Goal: Task Accomplishment & Management: Manage account settings

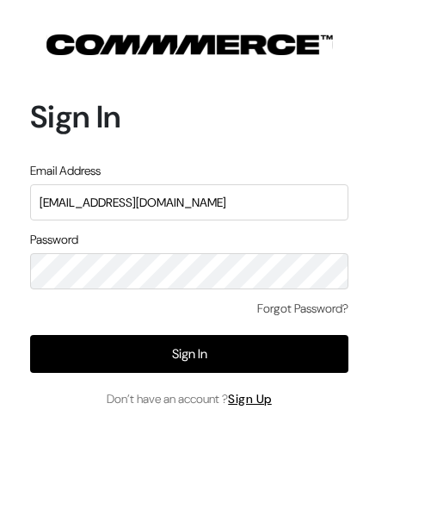
type input "surajp@outdoinc.com"
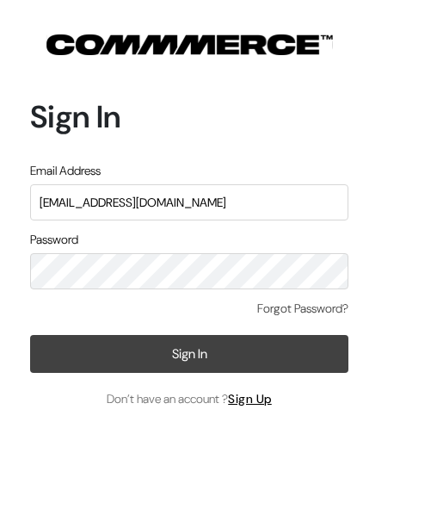
click at [213, 343] on button "Sign In" at bounding box center [189, 354] width 318 height 38
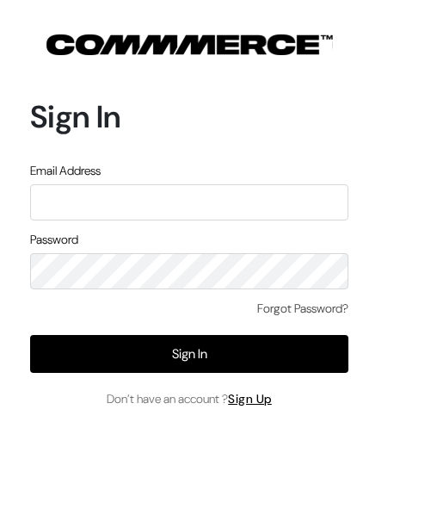
click at [224, 197] on input "text" at bounding box center [189, 202] width 318 height 36
type input "s"
type input "demo@outdocart.in"
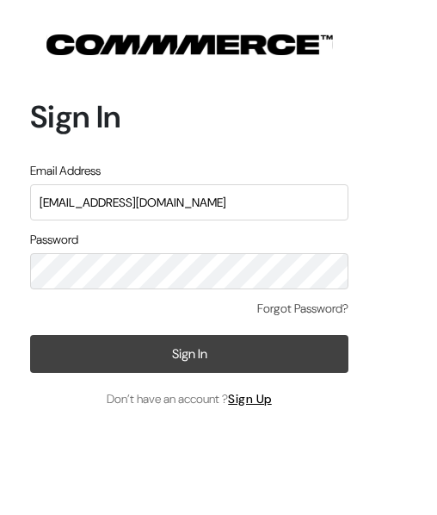
click at [209, 339] on button "Sign In" at bounding box center [189, 354] width 318 height 38
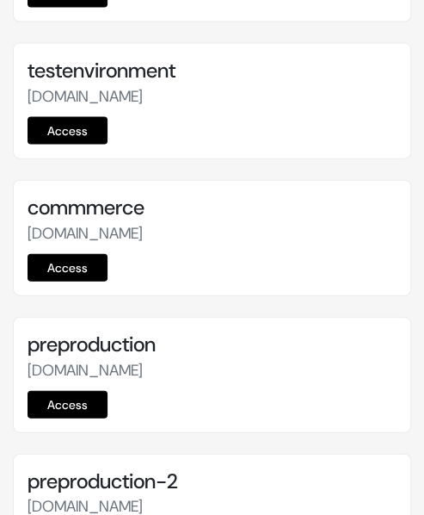
scroll to position [7006, 0]
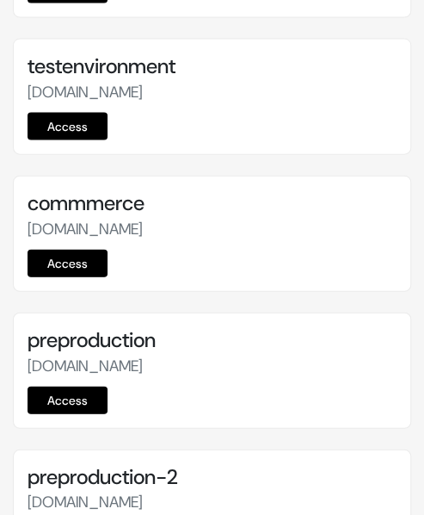
click at [76, 386] on link "Access" at bounding box center [68, 400] width 80 height 28
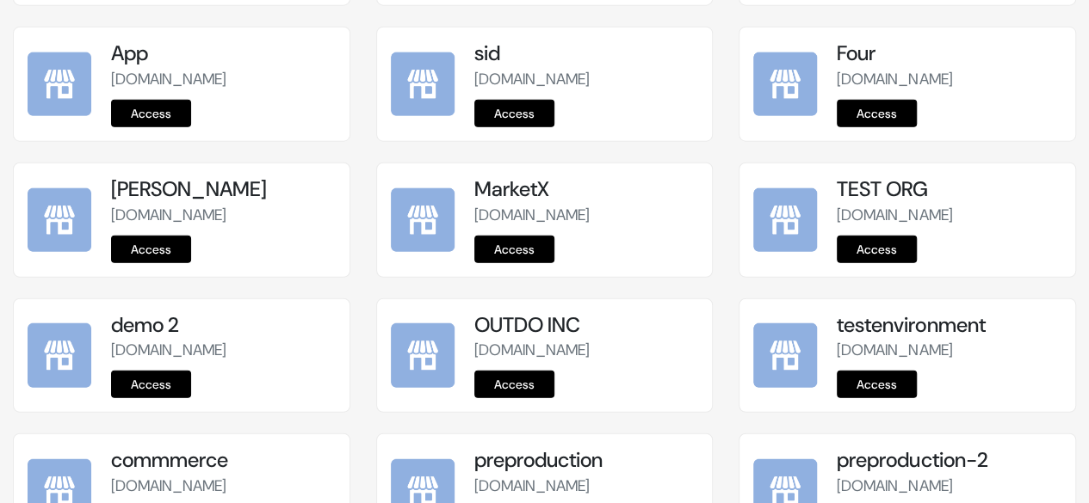
scroll to position [2320, 0]
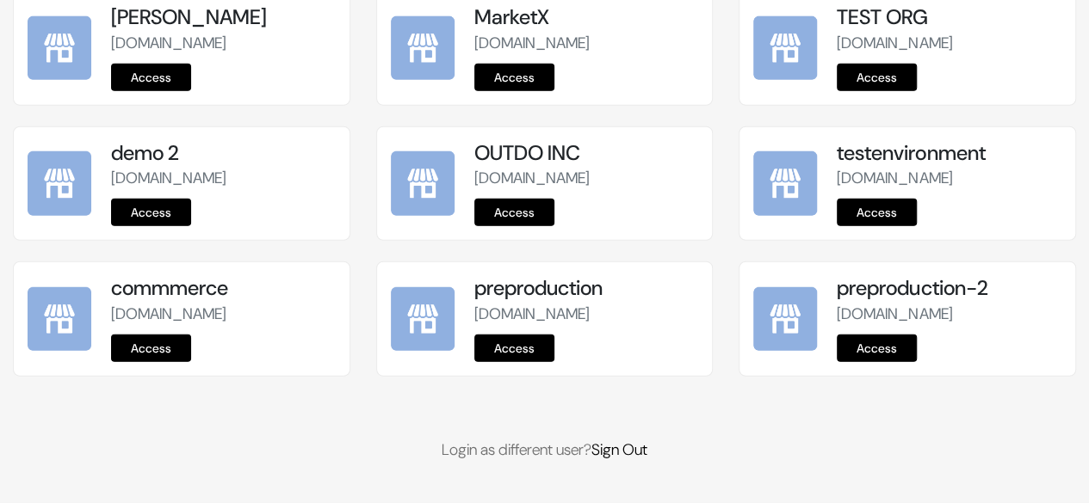
click at [521, 345] on link "Access" at bounding box center [514, 349] width 80 height 28
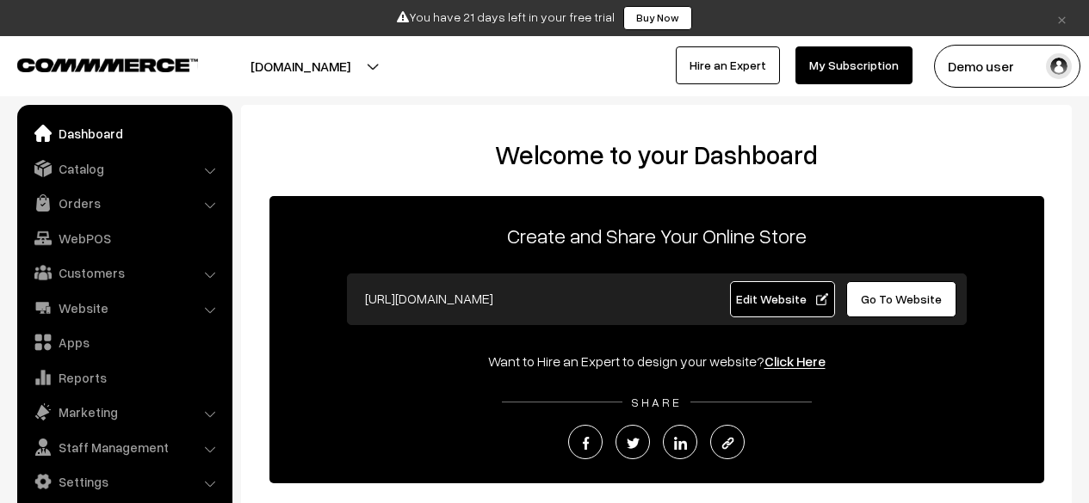
scroll to position [288, 0]
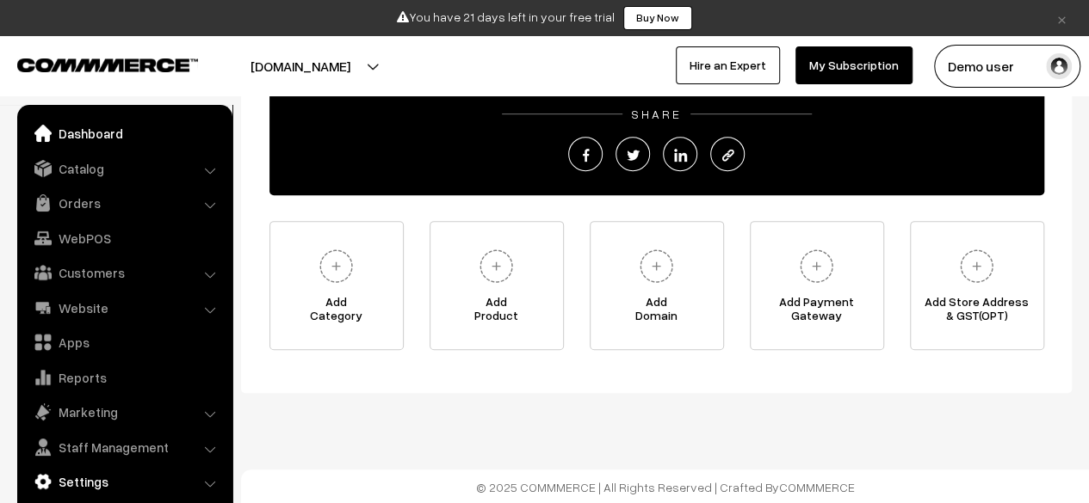
click at [96, 486] on link "Settings" at bounding box center [124, 481] width 205 height 31
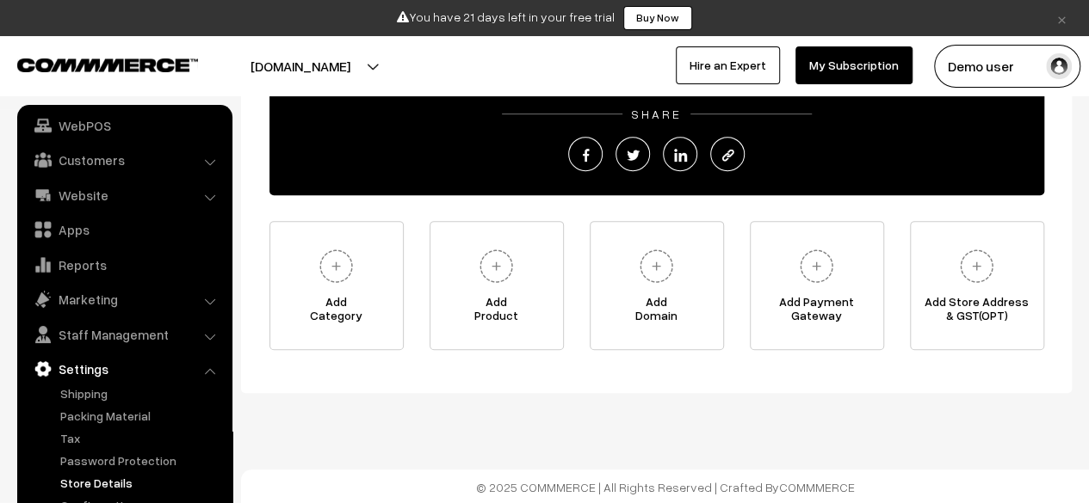
click at [91, 482] on link "Store Details" at bounding box center [141, 483] width 170 height 18
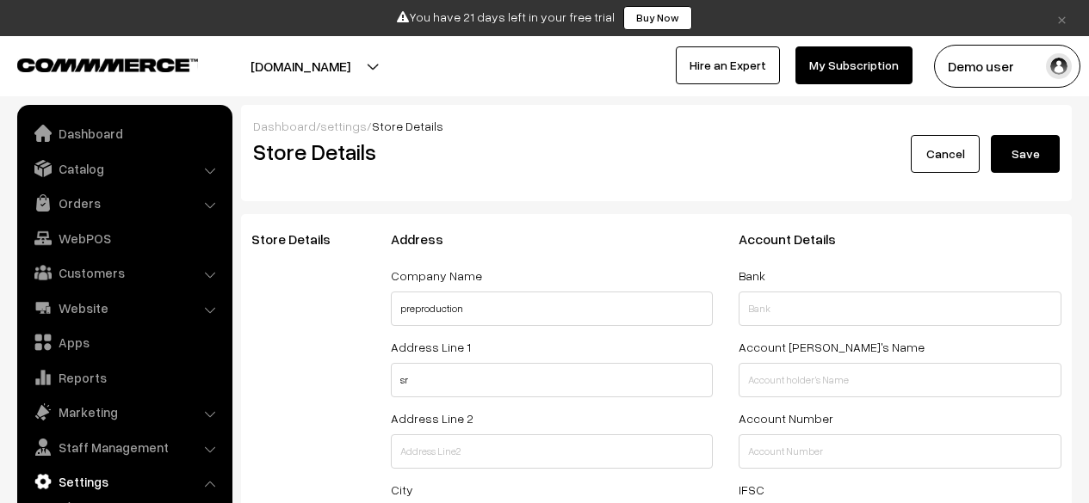
select select "99"
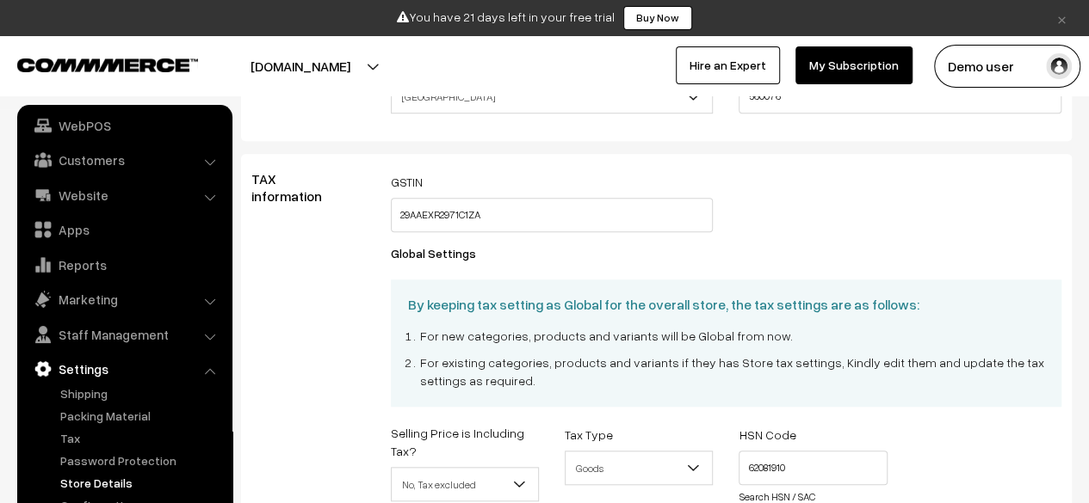
scroll to position [574, 0]
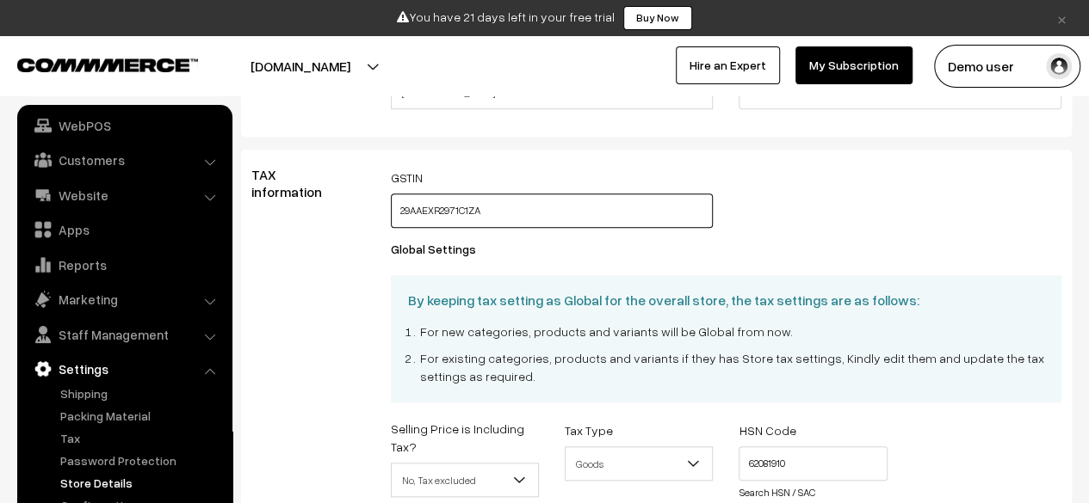
click at [516, 221] on input "29AAEXR2971C1ZA" at bounding box center [552, 211] width 323 height 34
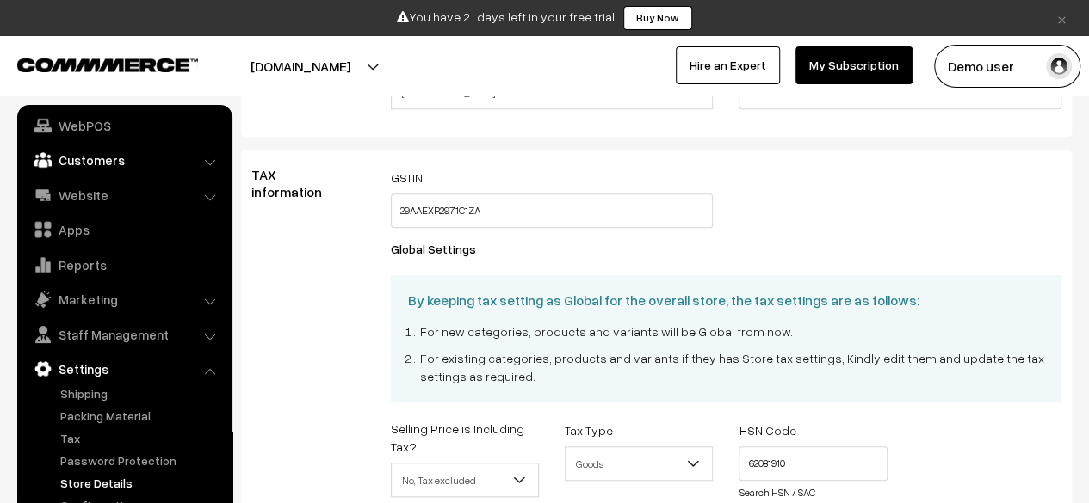
click at [129, 170] on link "Customers" at bounding box center [124, 160] width 205 height 31
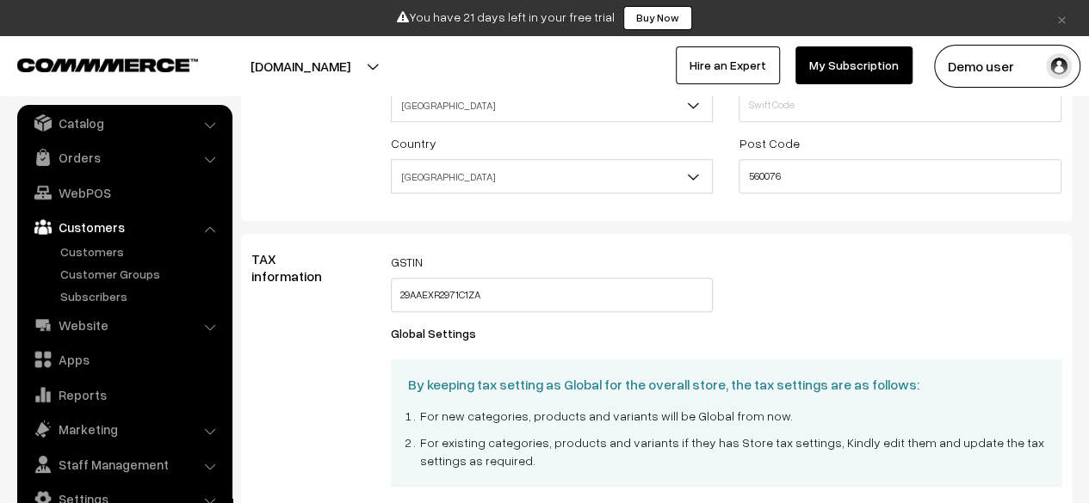
scroll to position [0, 0]
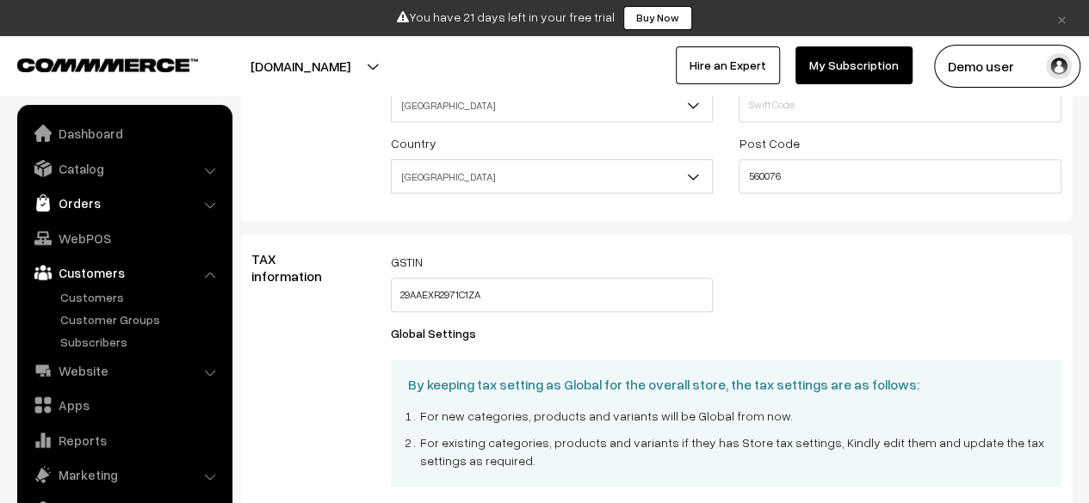
click at [91, 202] on link "Orders" at bounding box center [124, 203] width 205 height 31
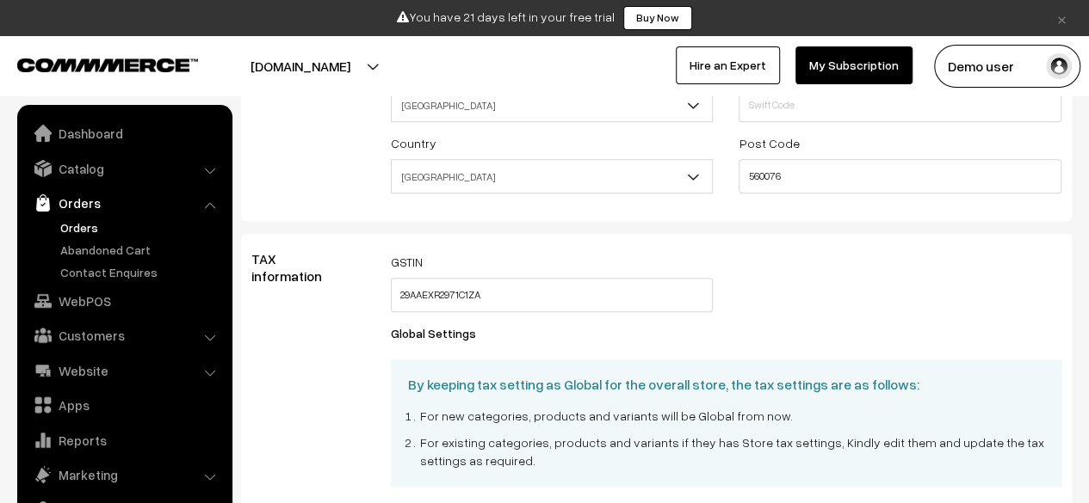
click at [60, 236] on link "Orders" at bounding box center [141, 228] width 170 height 18
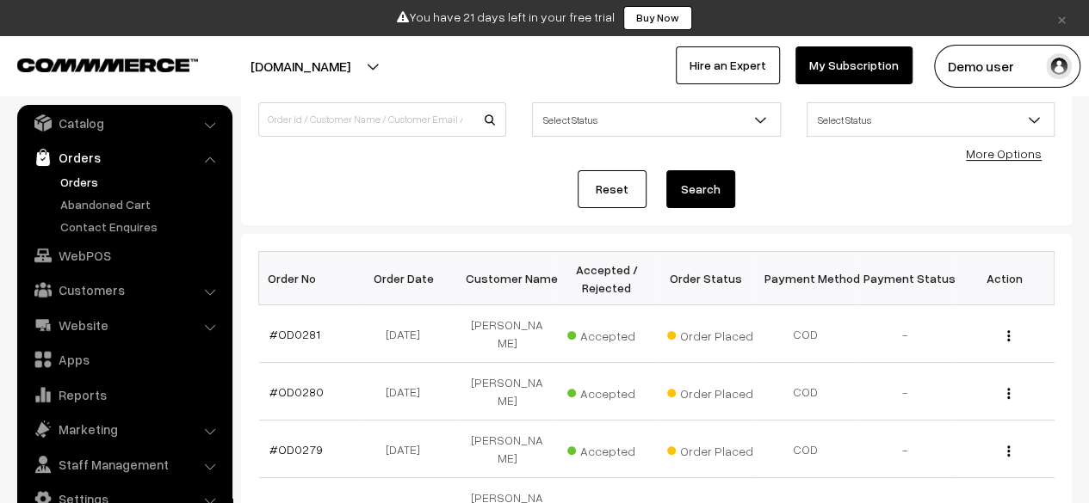
scroll to position [143, 0]
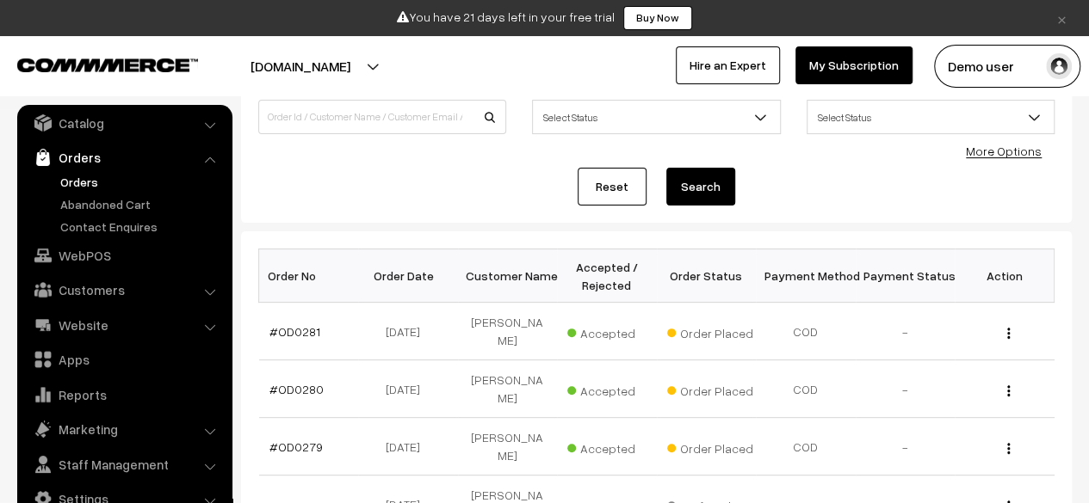
scroll to position [143, 0]
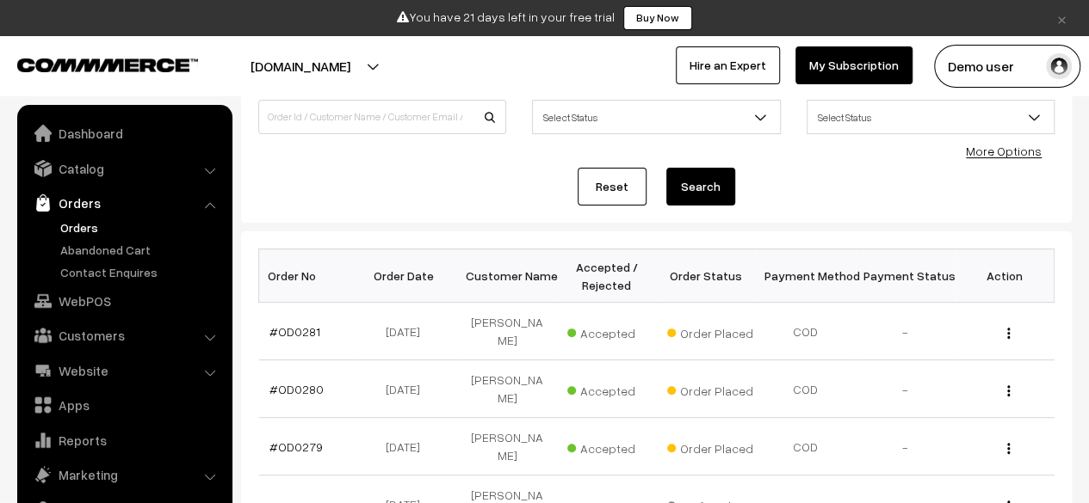
scroll to position [46, 0]
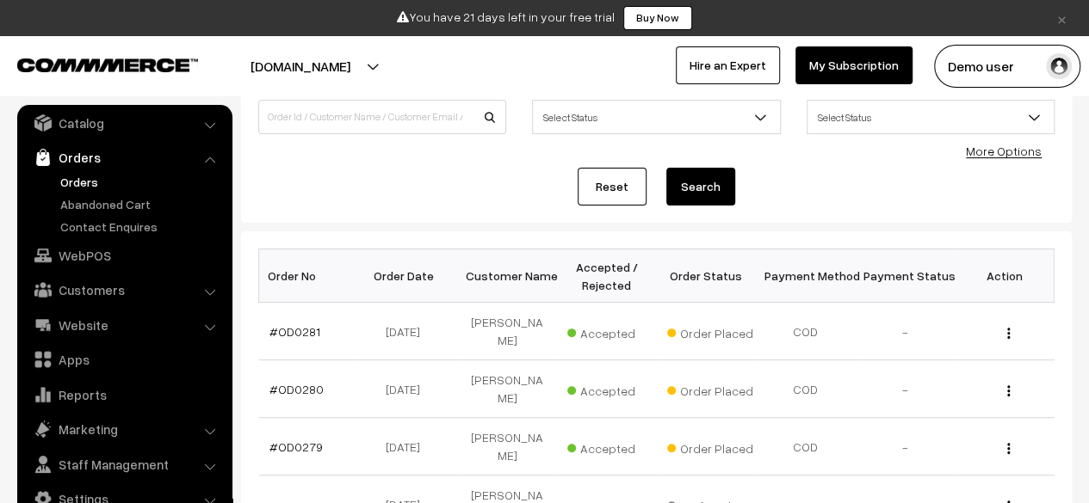
scroll to position [143, 0]
